Goal: Task Accomplishment & Management: Complete application form

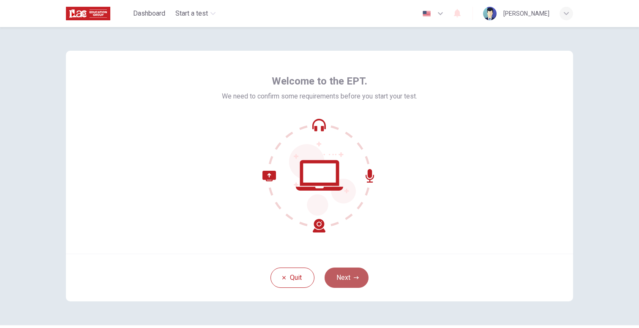
click at [352, 272] on button "Next" at bounding box center [346, 277] width 44 height 20
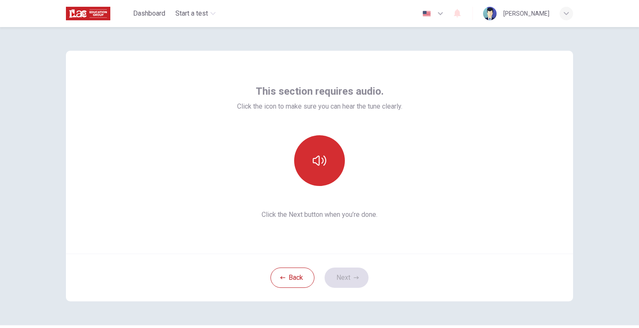
click at [333, 160] on button "button" at bounding box center [319, 160] width 51 height 51
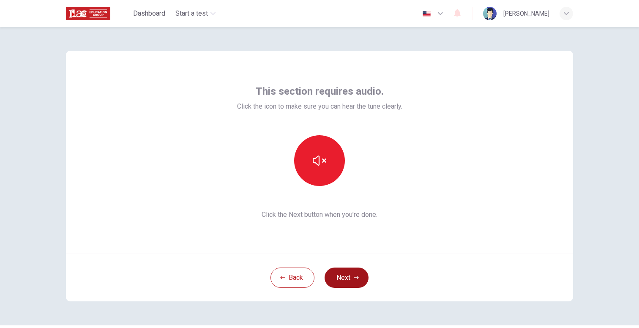
click at [344, 278] on button "Next" at bounding box center [346, 277] width 44 height 20
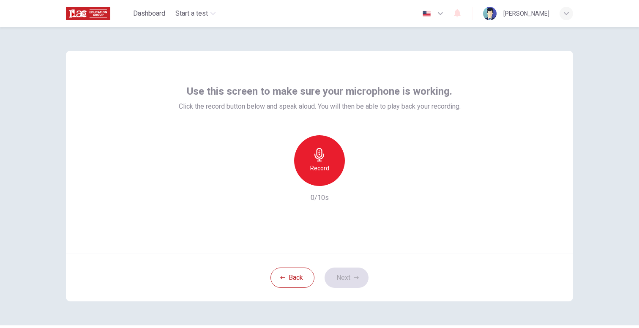
click at [322, 155] on icon "button" at bounding box center [319, 155] width 10 height 14
click at [355, 182] on icon "button" at bounding box center [358, 179] width 8 height 8
click at [343, 278] on button "Next" at bounding box center [346, 277] width 44 height 20
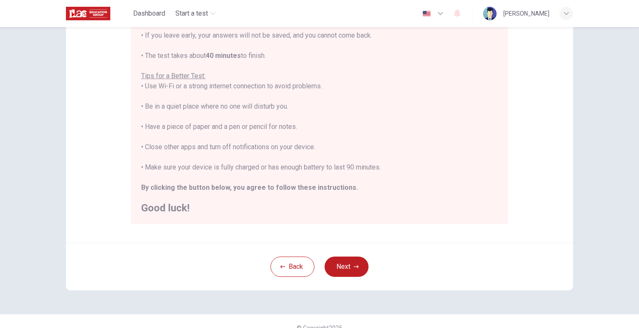
scroll to position [142, 0]
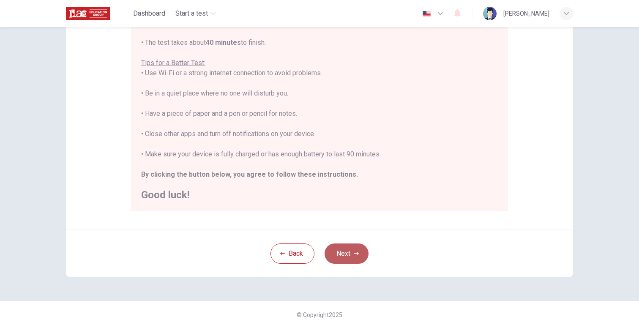
click at [343, 251] on button "Next" at bounding box center [346, 253] width 44 height 20
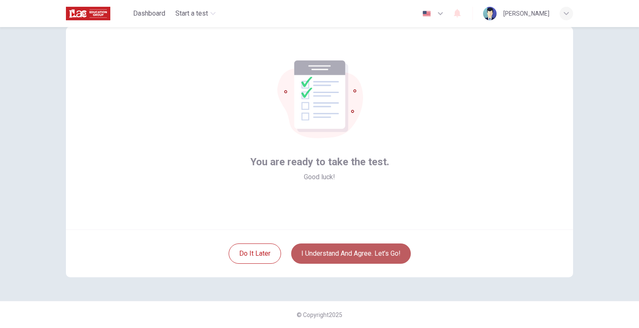
click at [343, 251] on button "I understand and agree. Let’s go!" at bounding box center [351, 253] width 120 height 20
